Goal: Task Accomplishment & Management: Manage account settings

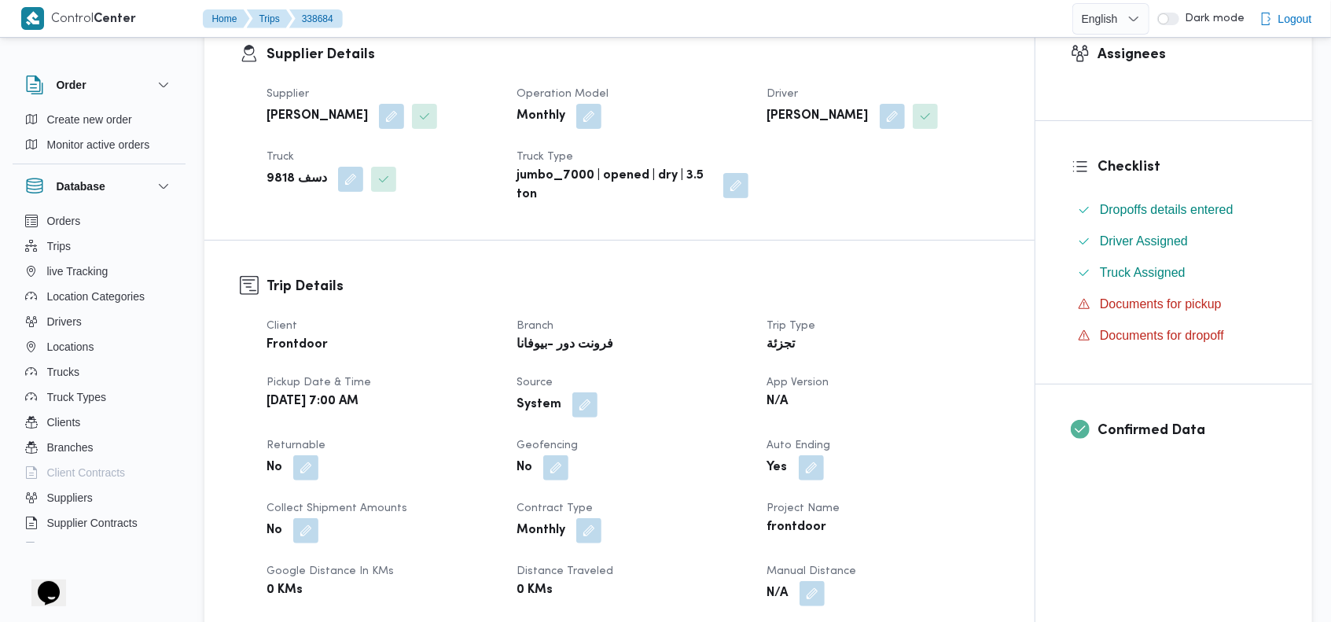
scroll to position [418, 0]
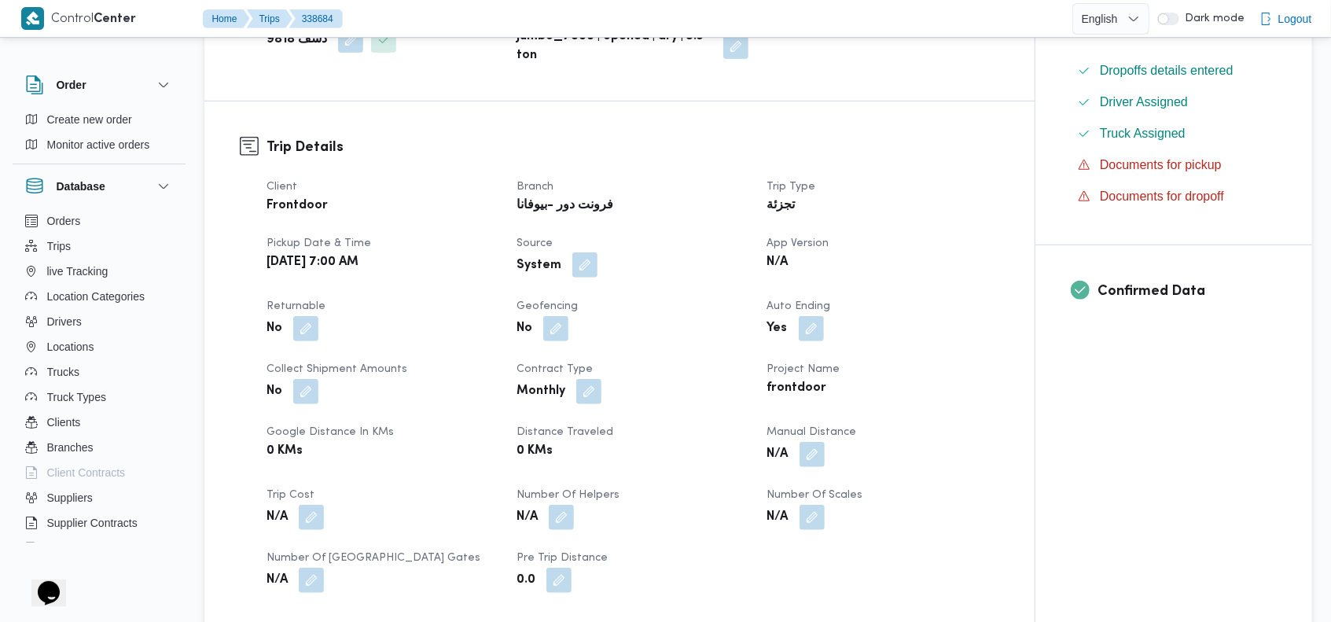
click at [581, 259] on button "button" at bounding box center [584, 264] width 25 height 25
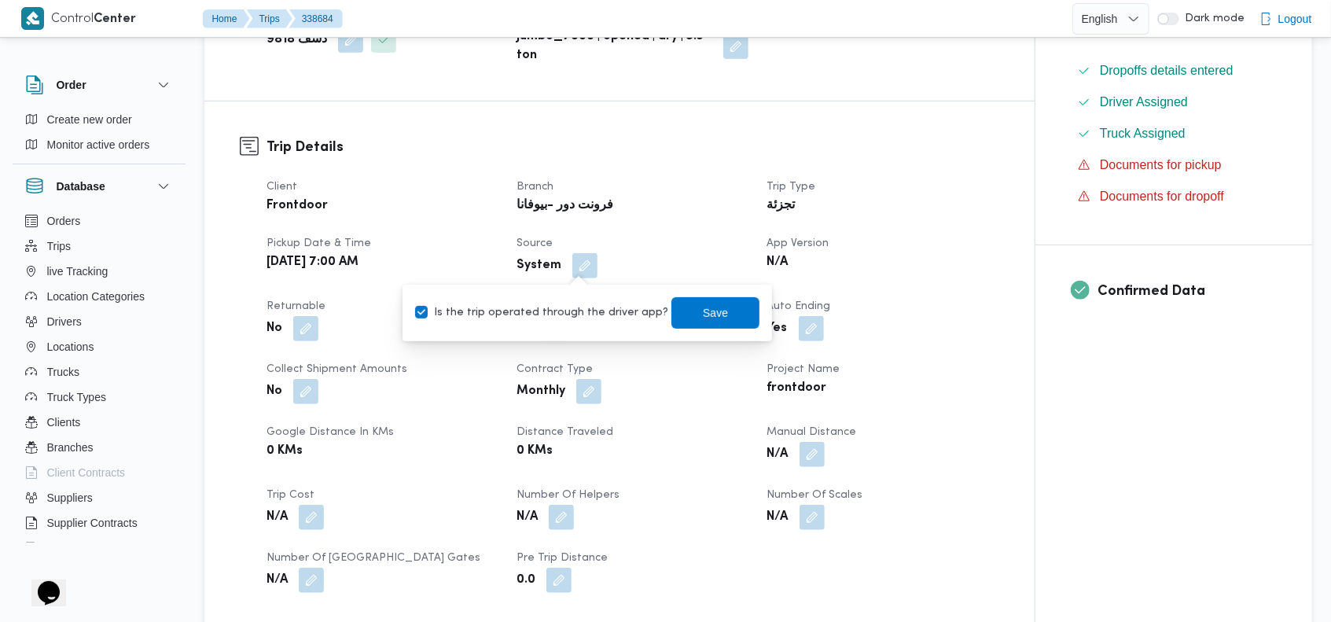
click at [543, 308] on label "Is the trip operated through the driver app?" at bounding box center [541, 312] width 253 height 19
checkbox input "false"
click at [703, 312] on span "Save" at bounding box center [715, 312] width 25 height 19
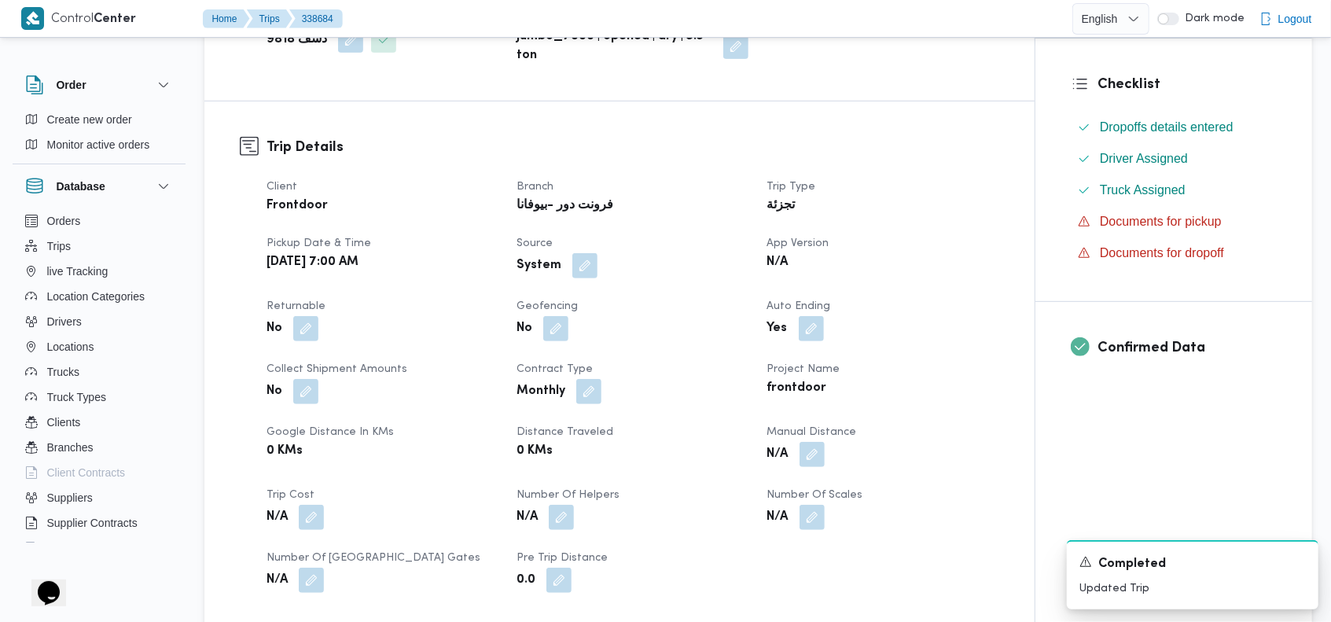
click at [679, 167] on dl "Trip Details Client Frontdoor Branch فرونت دور -بيوفانا Trip Type تجزئة Pickup …" at bounding box center [633, 365] width 733 height 456
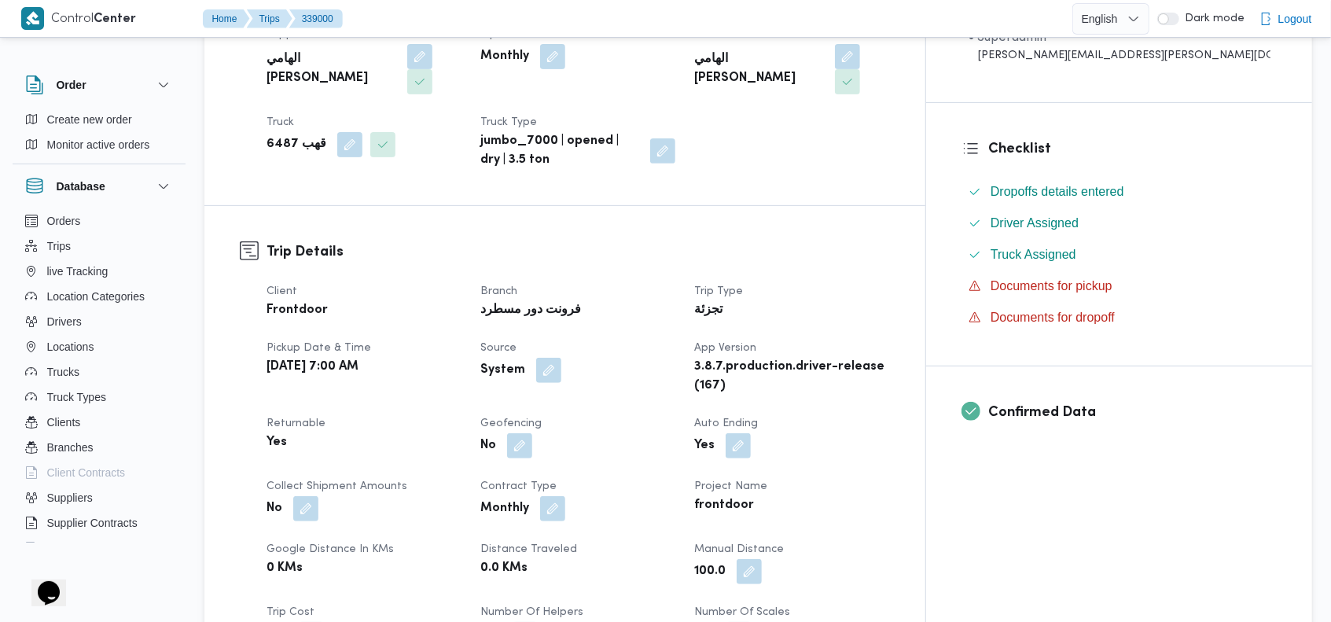
scroll to position [375, 0]
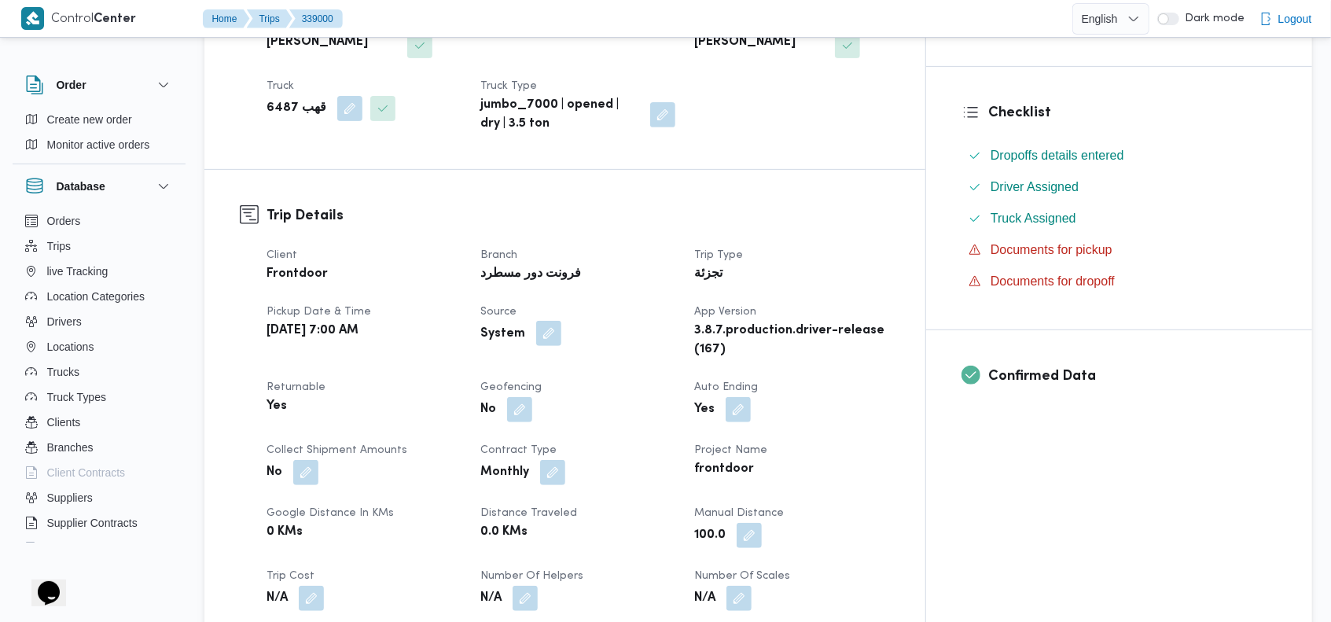
click at [561, 321] on button "button" at bounding box center [548, 333] width 25 height 25
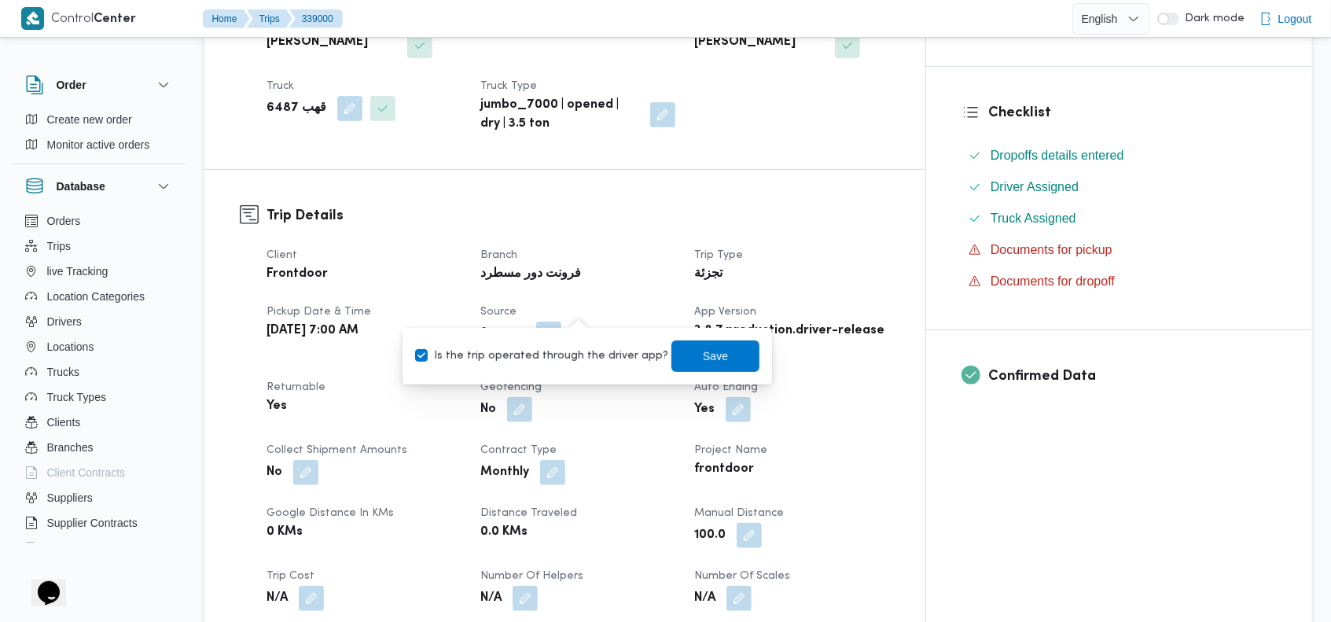
click at [569, 347] on label "Is the trip operated through the driver app?" at bounding box center [541, 356] width 253 height 19
checkbox input "false"
click at [680, 348] on span "Save" at bounding box center [715, 355] width 88 height 31
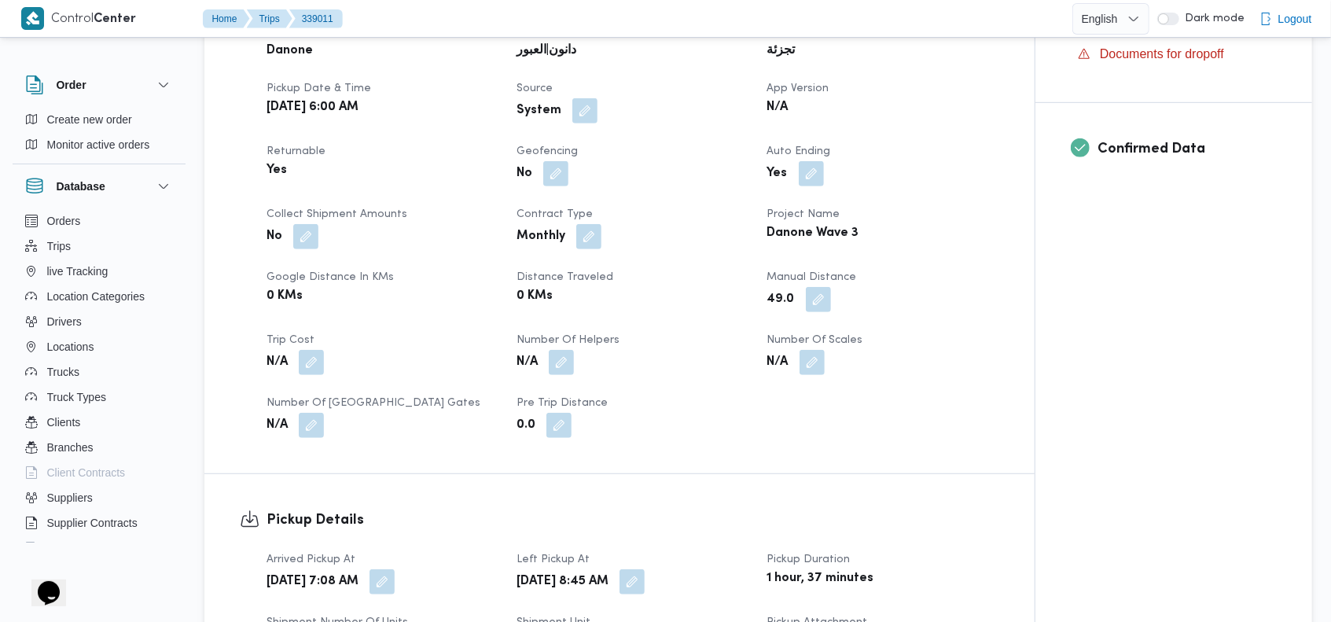
scroll to position [583, 0]
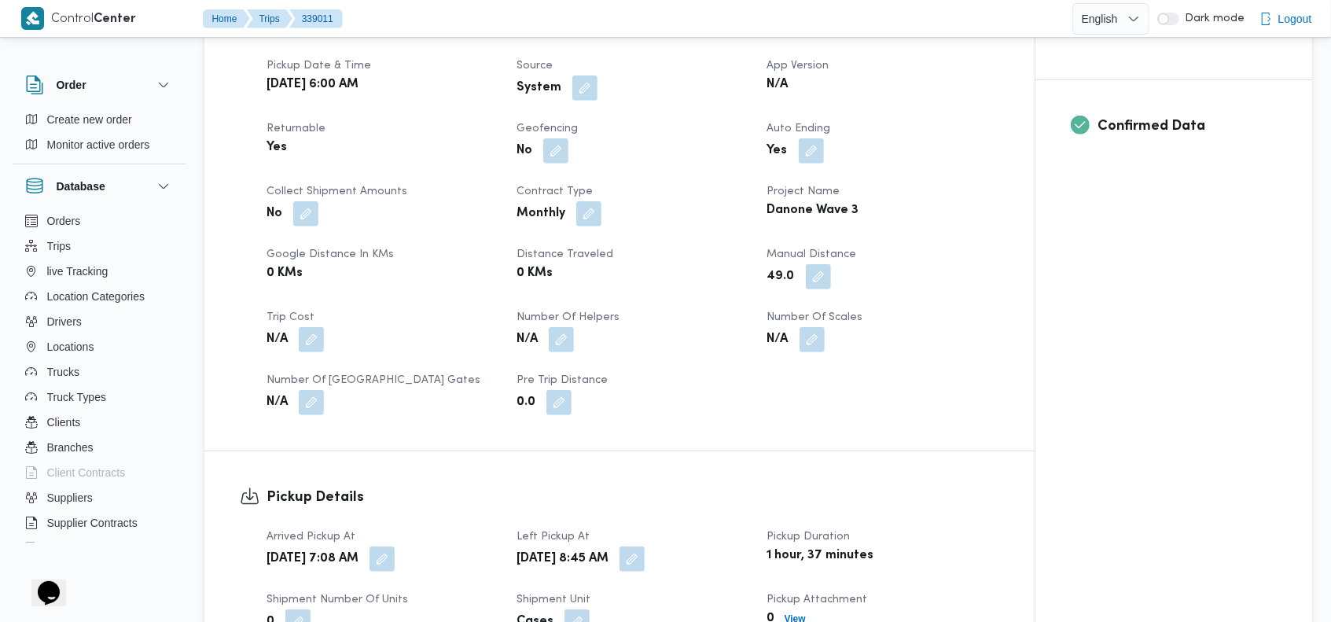
drag, startPoint x: 579, startPoint y: 85, endPoint x: 576, endPoint y: 103, distance: 18.4
click at [579, 87] on button "button" at bounding box center [584, 87] width 25 height 25
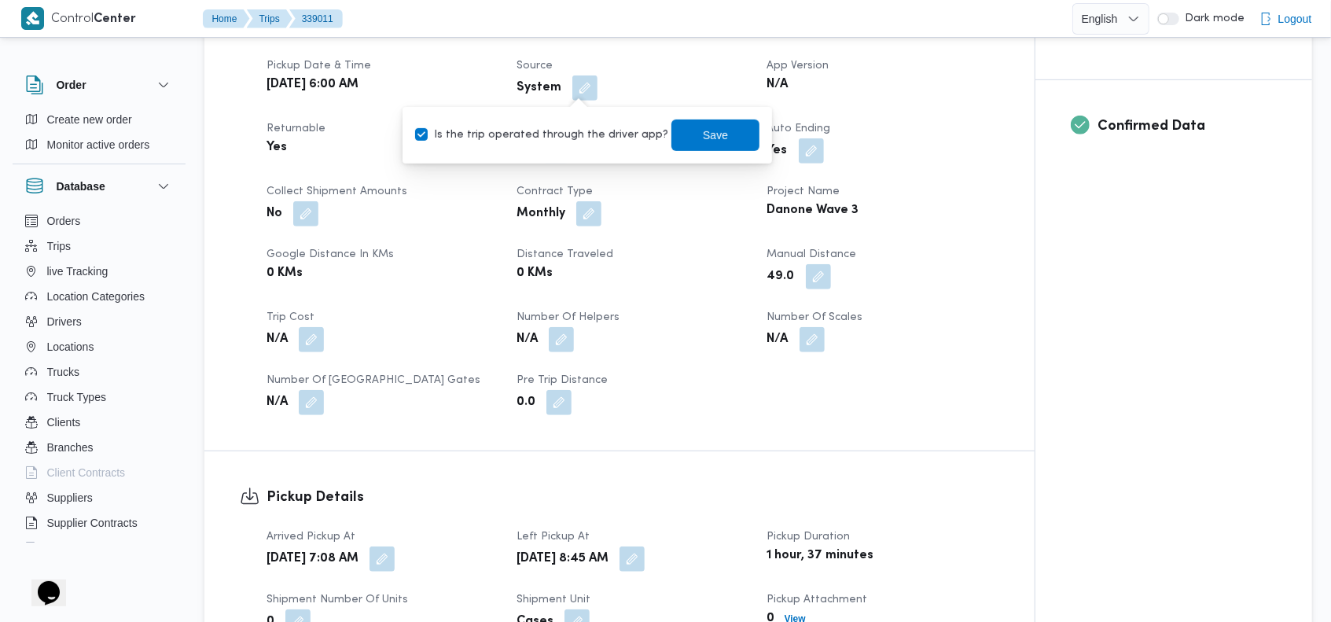
click at [558, 140] on label "Is the trip operated through the driver app?" at bounding box center [541, 135] width 253 height 19
checkbox input "false"
click at [703, 138] on span "Save" at bounding box center [715, 134] width 25 height 19
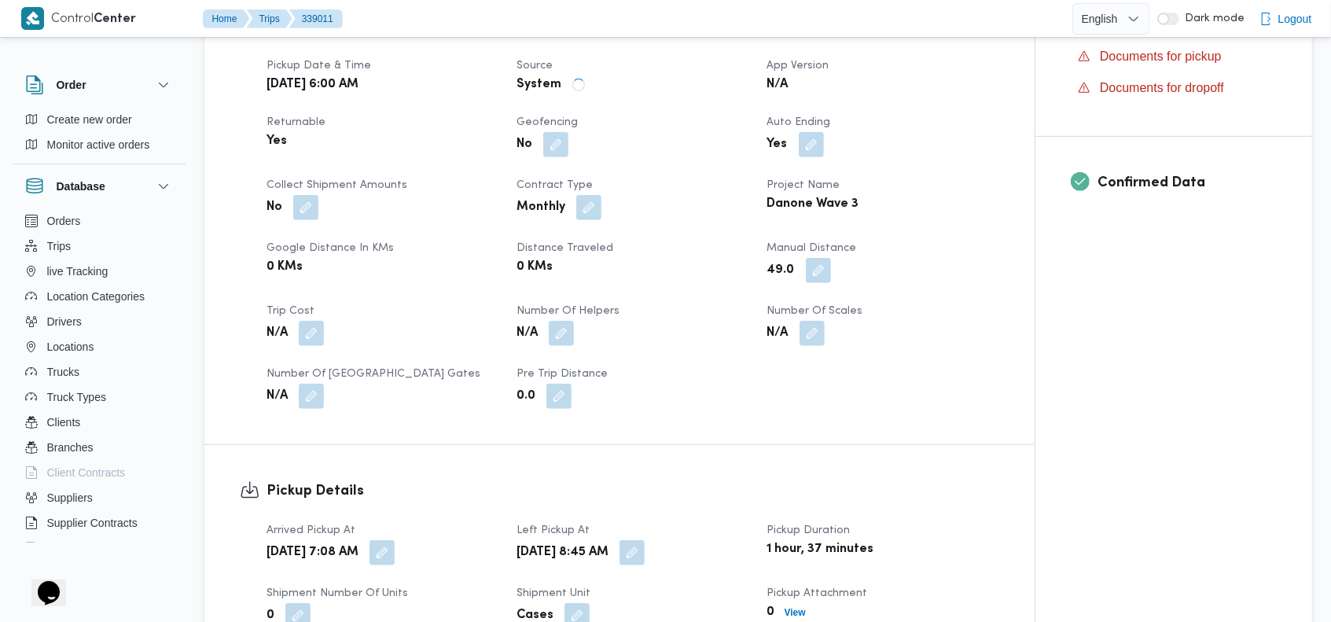
click at [677, 67] on dt "Source" at bounding box center [632, 66] width 231 height 19
